Goal: Transaction & Acquisition: Obtain resource

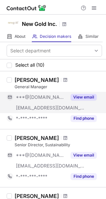
drag, startPoint x: 93, startPoint y: 95, endPoint x: 92, endPoint y: 104, distance: 8.4
click at [93, 95] on button "View email" at bounding box center [84, 97] width 26 height 7
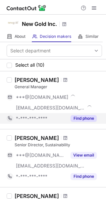
click at [85, 118] on button "Find phone" at bounding box center [84, 118] width 26 height 7
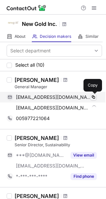
click at [94, 96] on span at bounding box center [93, 96] width 5 height 5
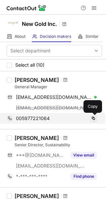
click at [93, 118] on span at bounding box center [93, 118] width 5 height 5
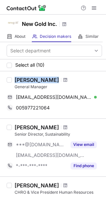
drag, startPoint x: 15, startPoint y: 81, endPoint x: 55, endPoint y: 80, distance: 40.1
click at [55, 80] on div "Suresh Kalathil" at bounding box center [59, 80] width 88 height 7
copy div "Suresh Kalathil"
